Goal: Obtain resource: Obtain resource

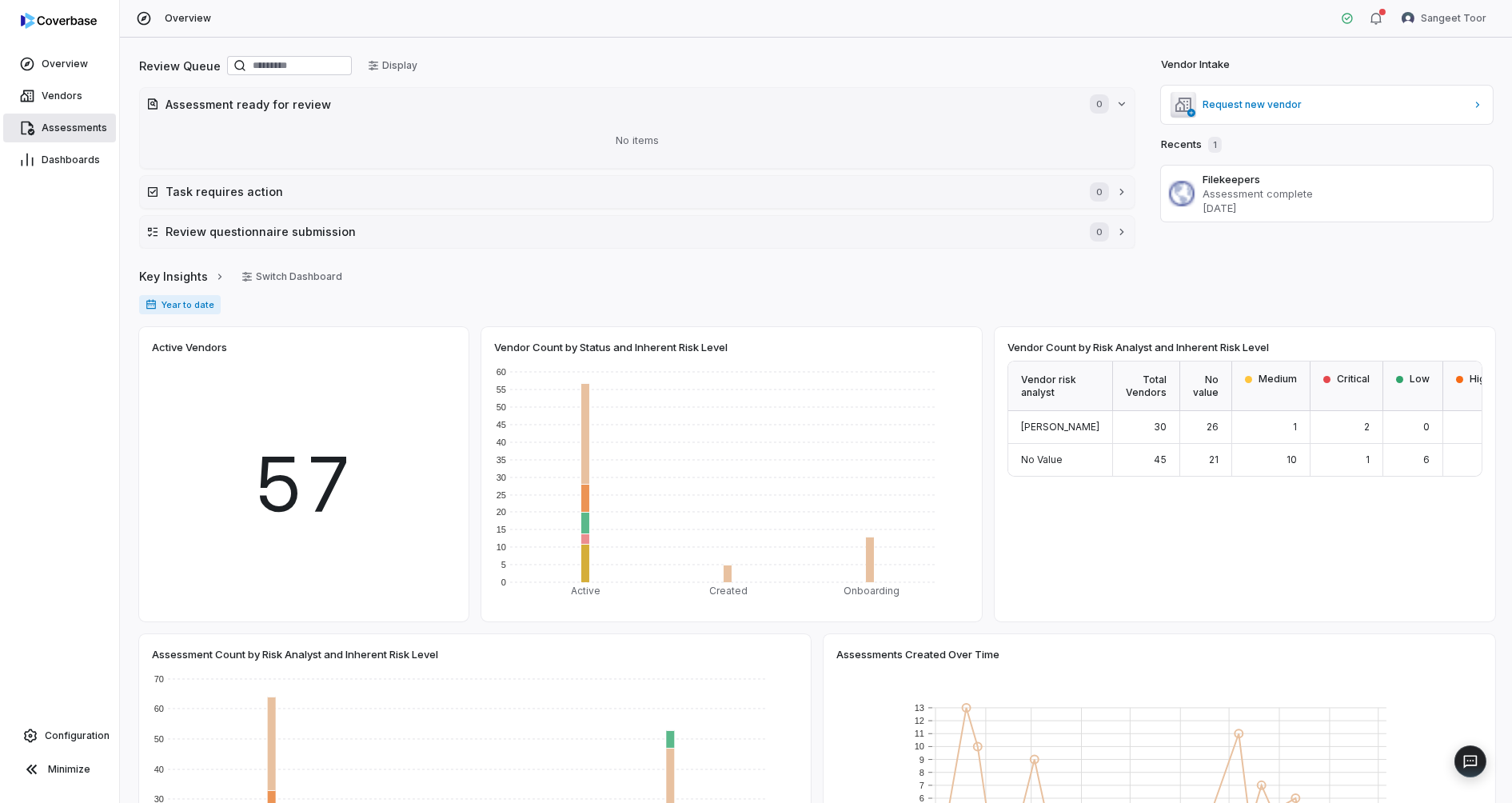
click at [65, 127] on span "Assessments" at bounding box center [74, 128] width 66 height 13
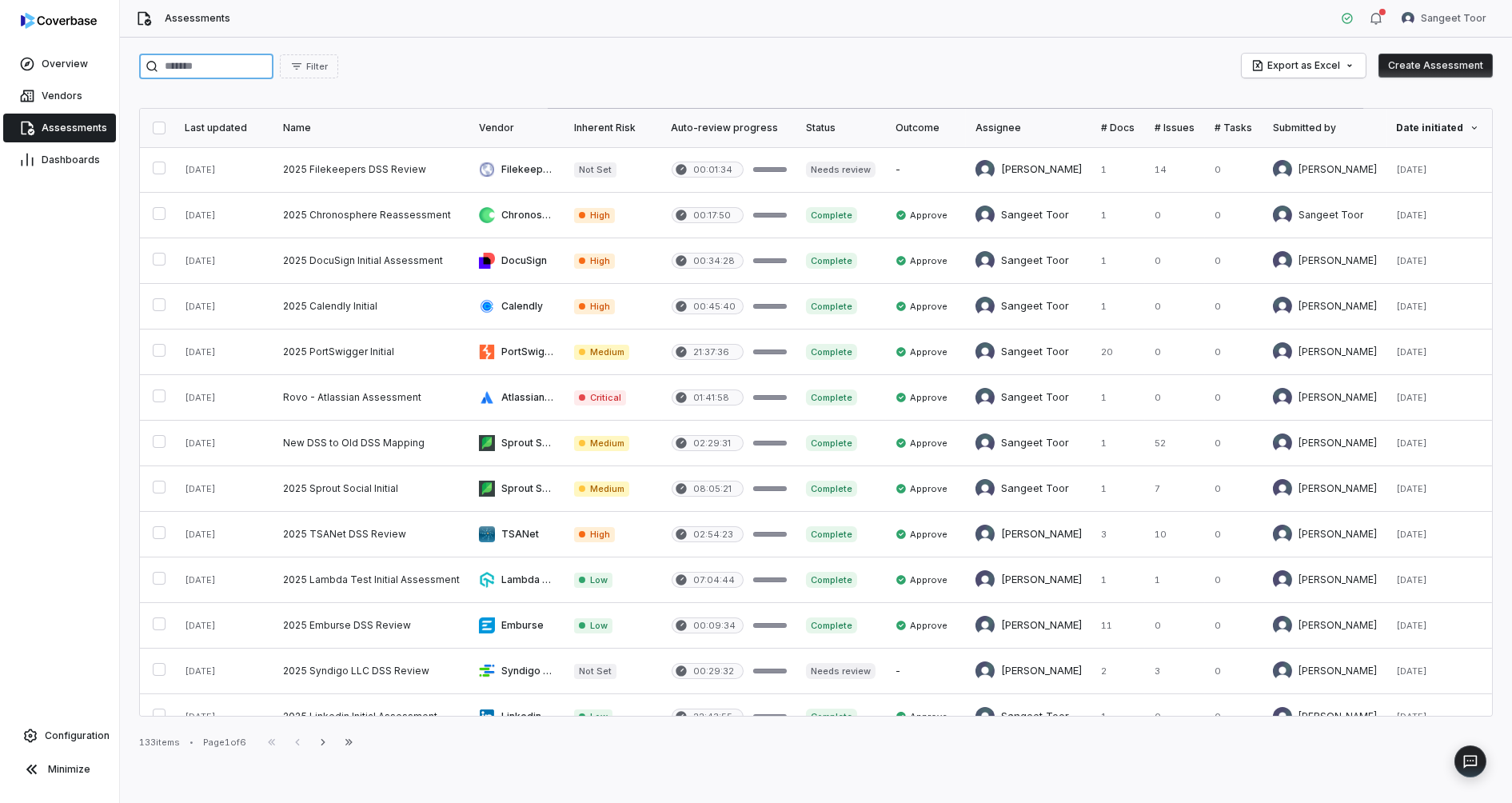
click at [234, 68] on input "search" at bounding box center [206, 67] width 135 height 26
type input "********"
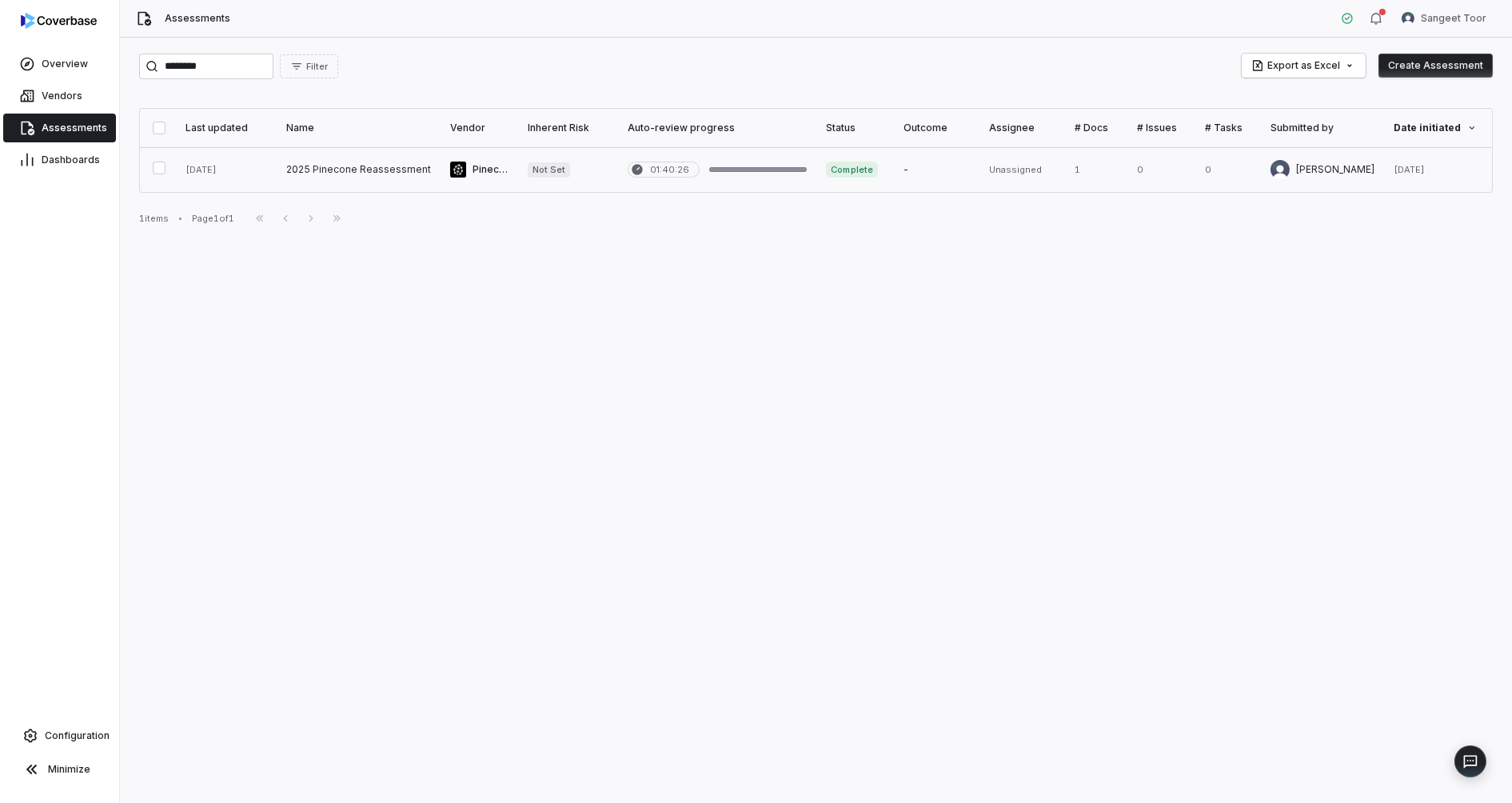
click at [347, 171] on link at bounding box center [359, 170] width 164 height 45
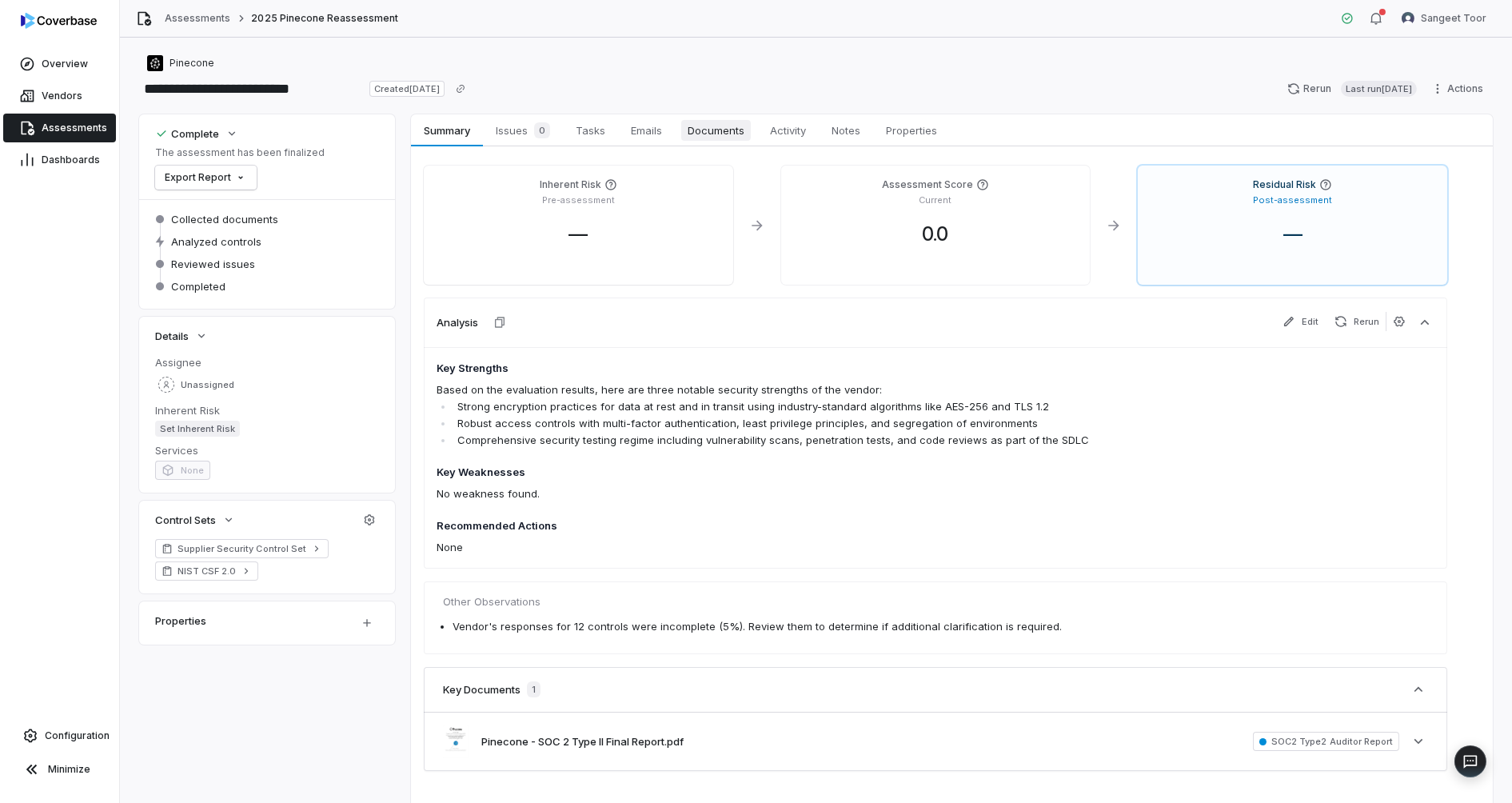
click at [710, 130] on span "Documents" at bounding box center [715, 130] width 70 height 21
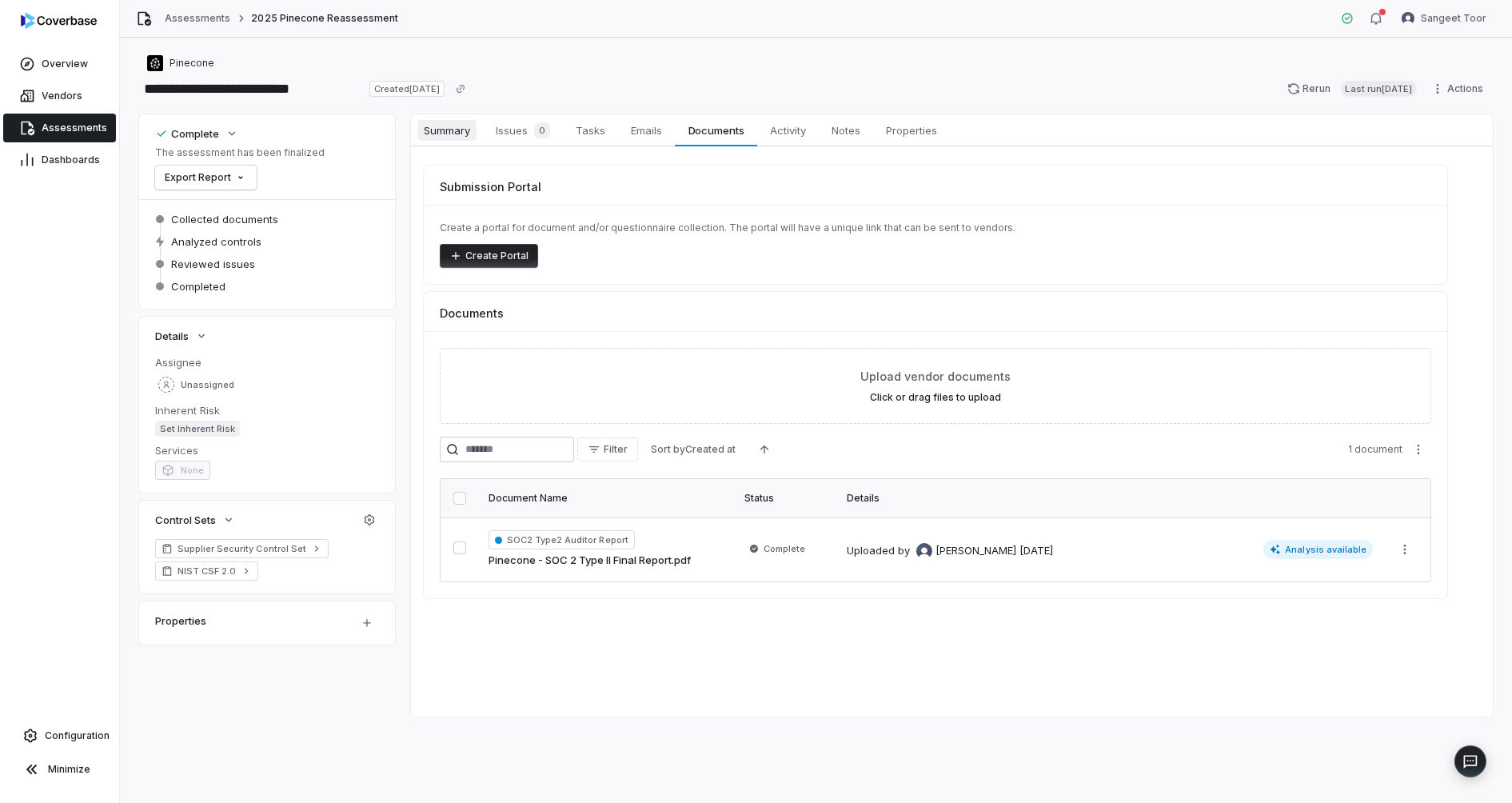
click at [452, 135] on span "Summary" at bounding box center [447, 130] width 59 height 21
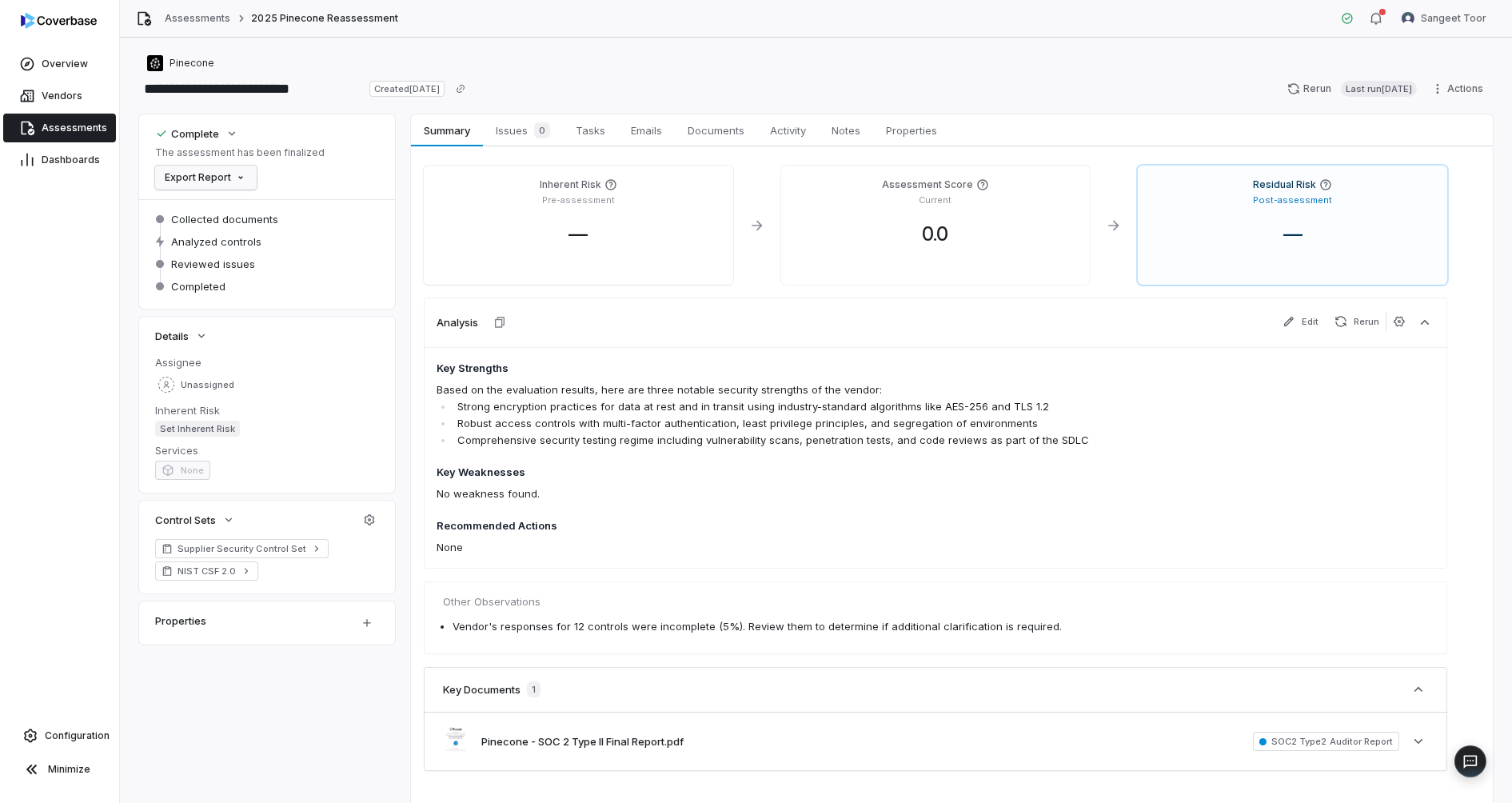
click at [217, 177] on html "**********" at bounding box center [756, 401] width 1512 height 803
click at [234, 213] on div "Export as PDF" at bounding box center [215, 212] width 113 height 26
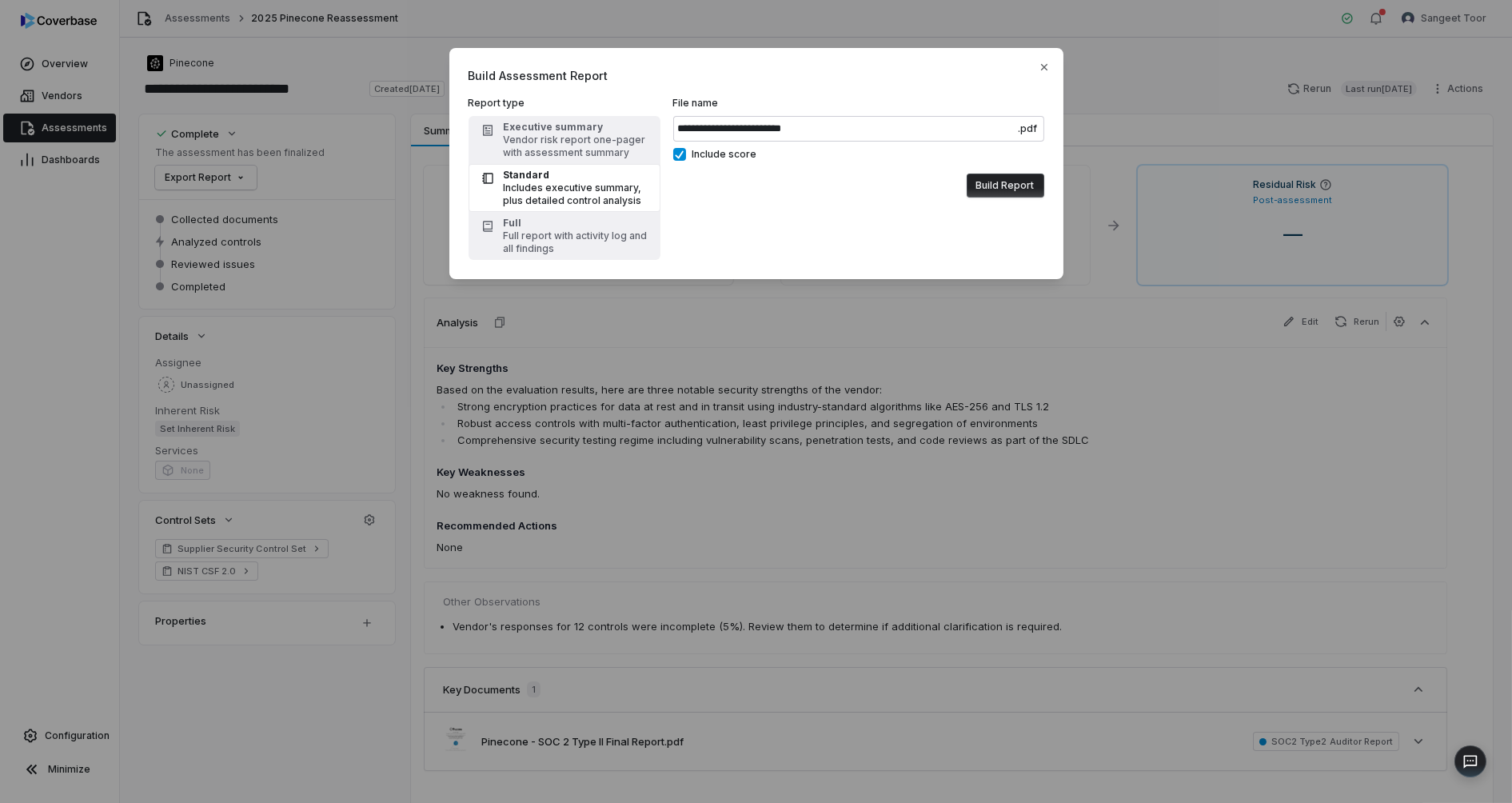
click at [995, 182] on button "Build Report" at bounding box center [1005, 186] width 78 height 24
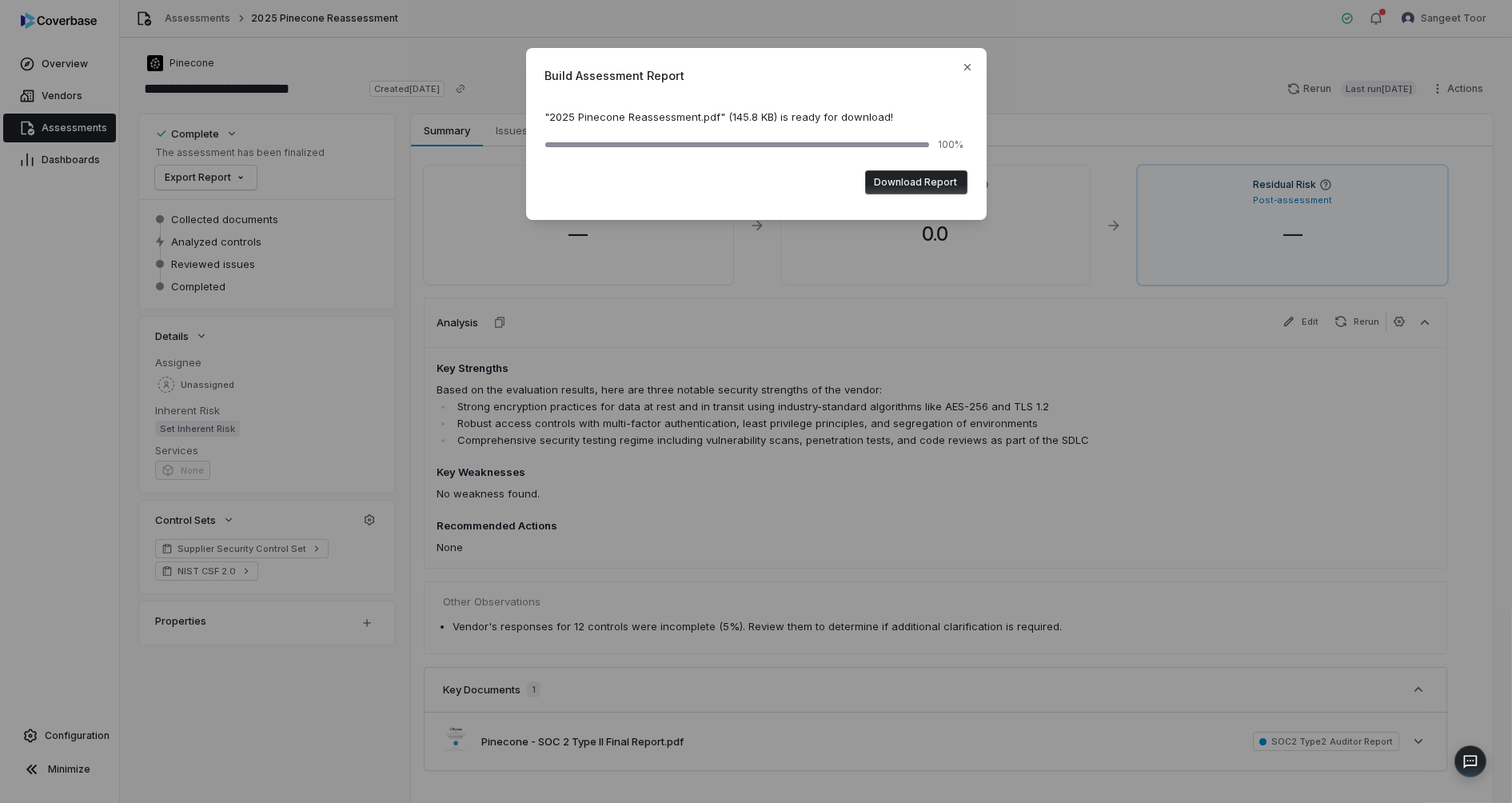
click at [942, 178] on button "Download Report" at bounding box center [916, 182] width 102 height 24
click at [966, 67] on icon "button" at bounding box center [966, 67] width 7 height 7
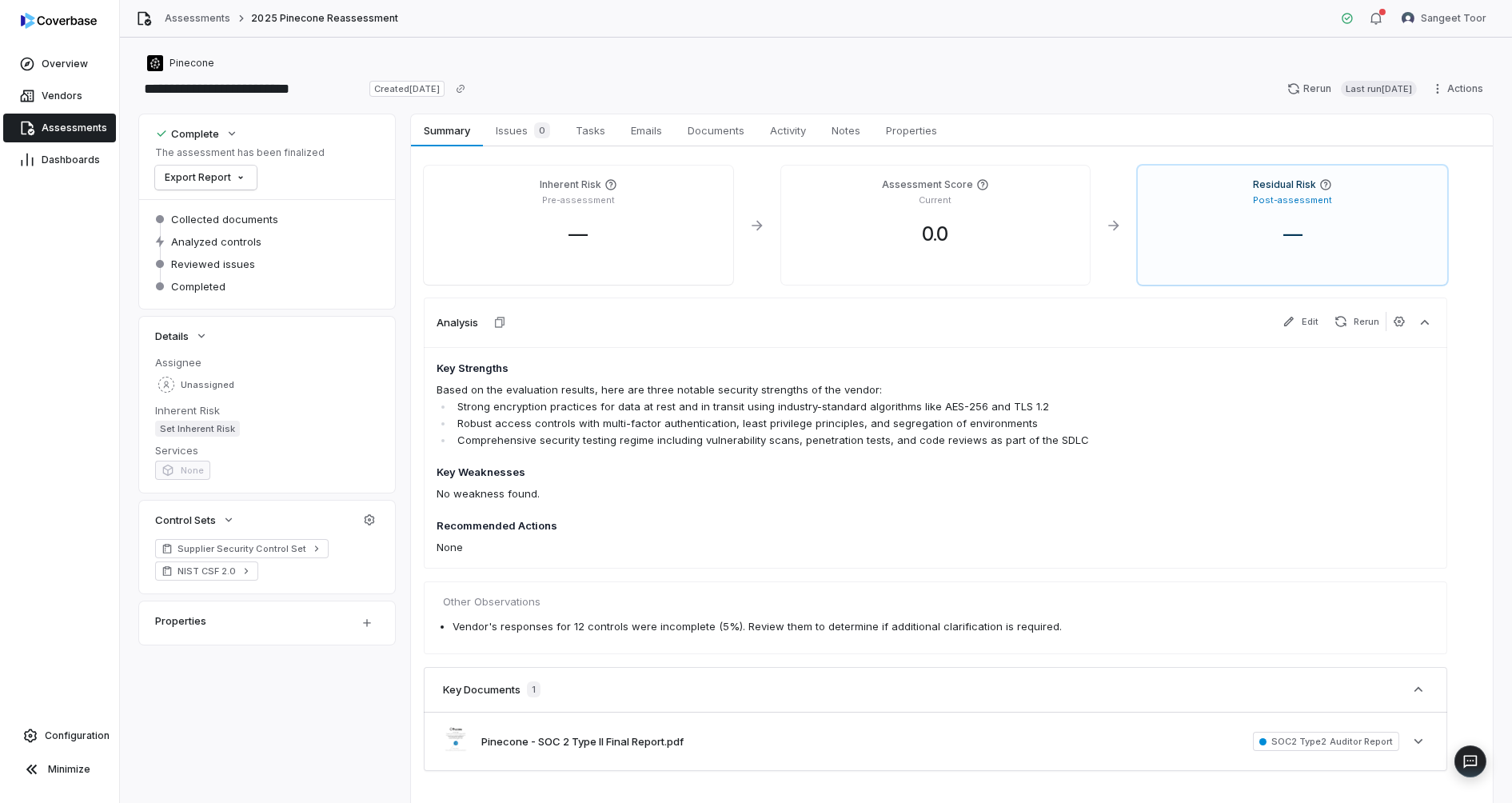
click at [41, 131] on span "Assessments" at bounding box center [74, 128] width 66 height 13
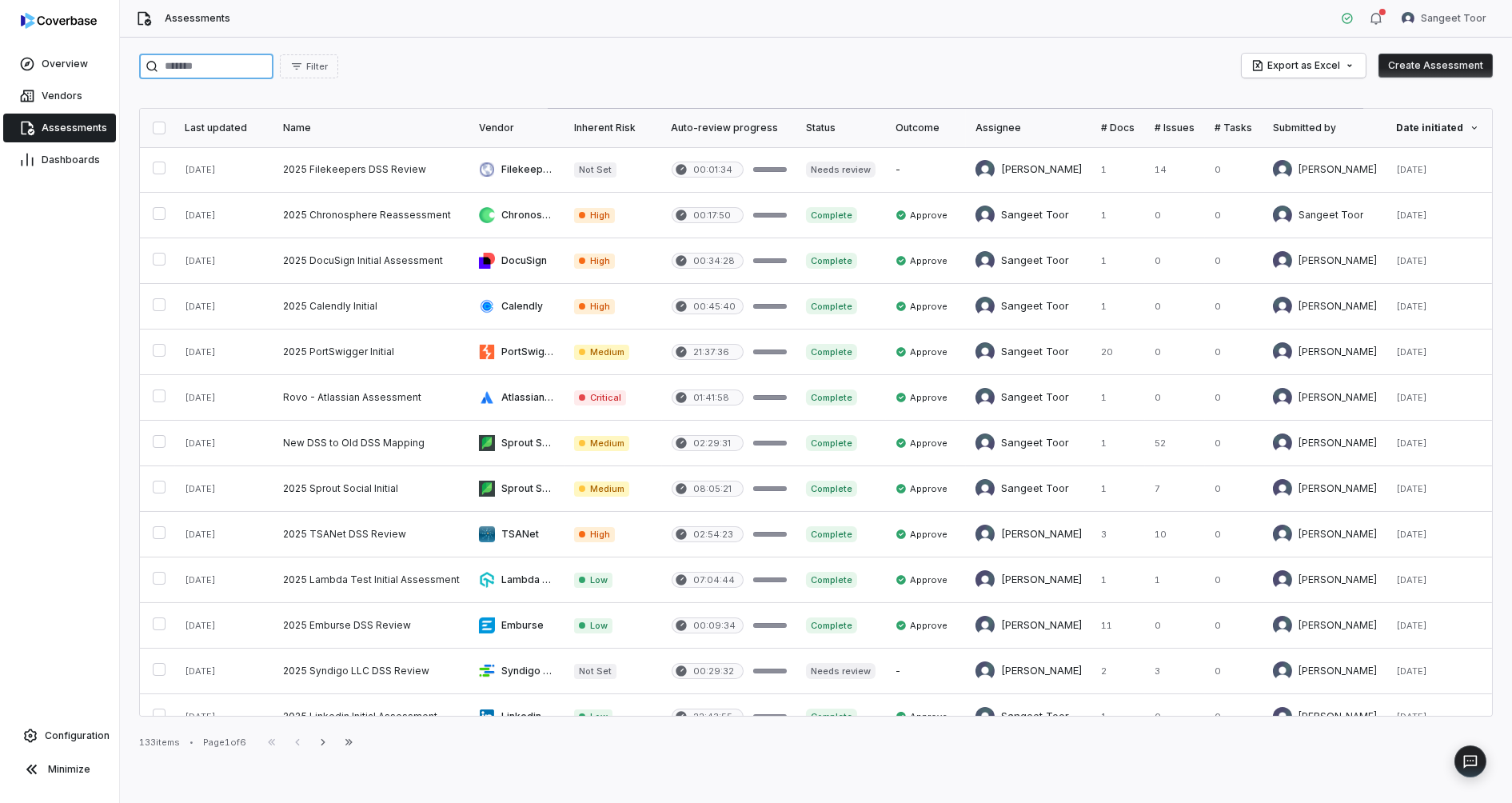
click at [230, 63] on input "search" at bounding box center [206, 67] width 135 height 26
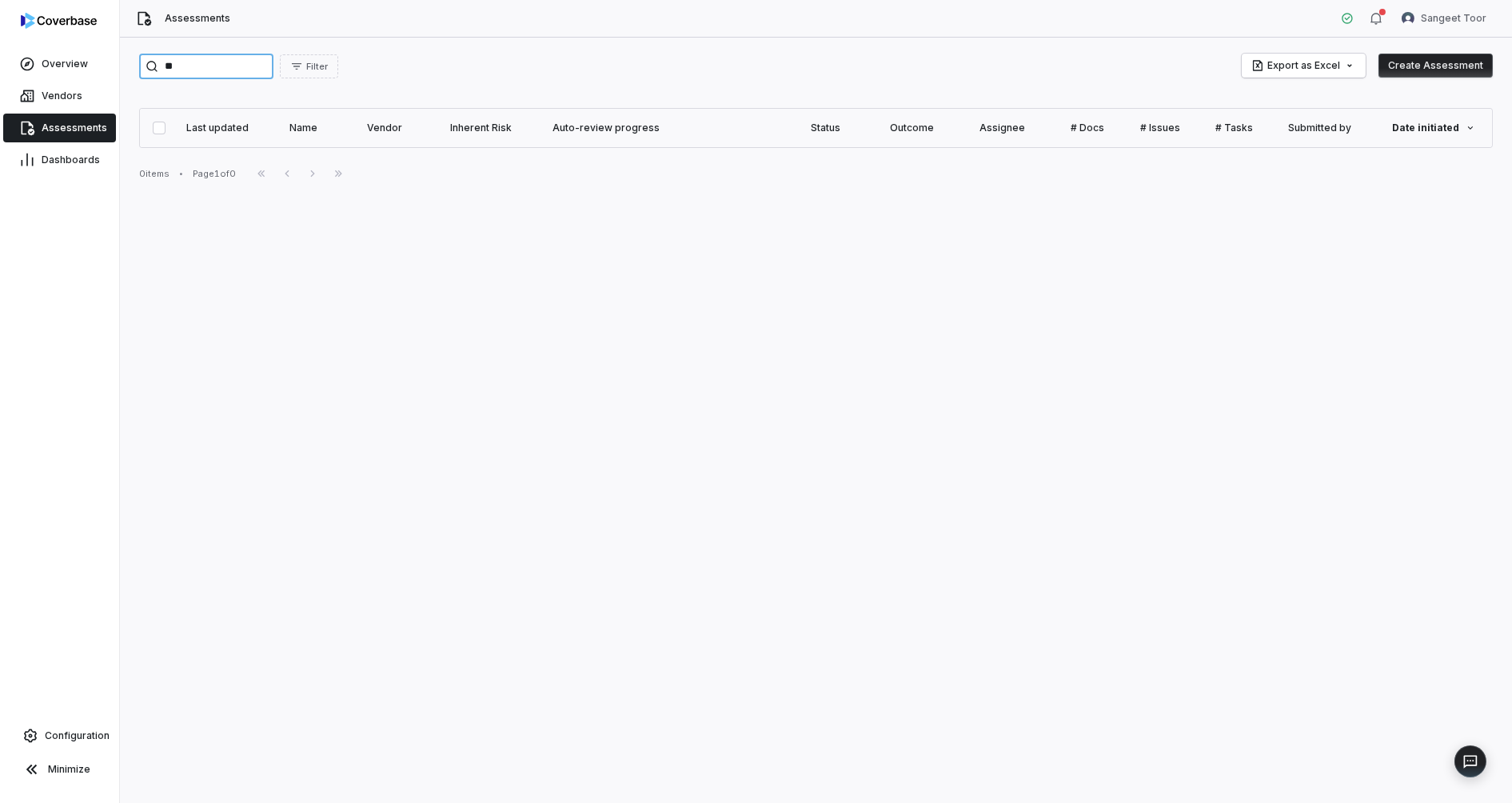
type input "*"
